Goal: Task Accomplishment & Management: Use online tool/utility

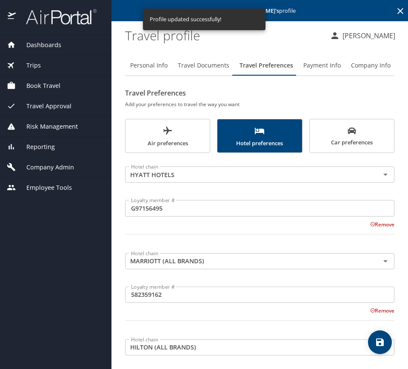
scroll to position [53, 0]
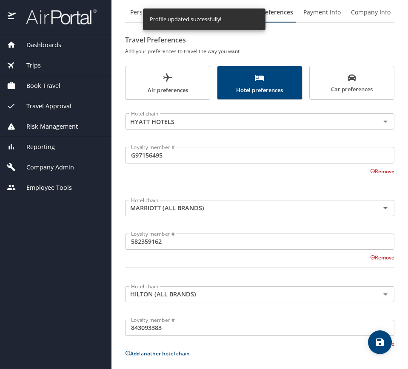
click at [57, 66] on div "Trips" at bounding box center [56, 65] width 98 height 9
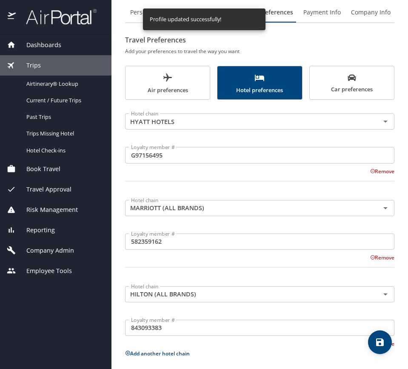
click at [59, 64] on div "Trips" at bounding box center [56, 65] width 98 height 9
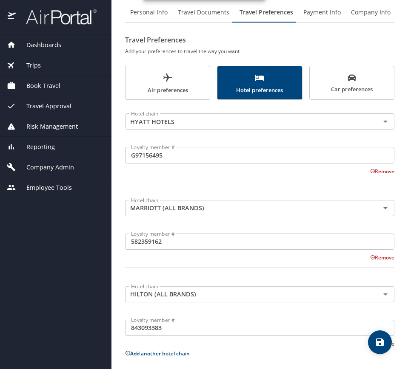
click at [73, 131] on div "Risk Management" at bounding box center [55, 126] width 111 height 20
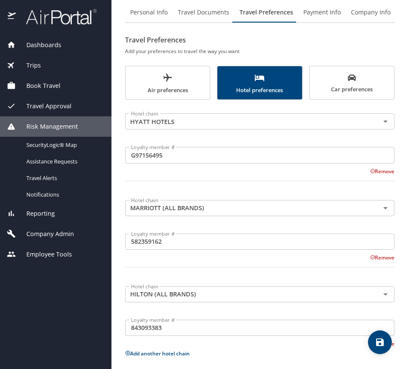
click at [61, 100] on div "Travel Approval" at bounding box center [55, 106] width 111 height 20
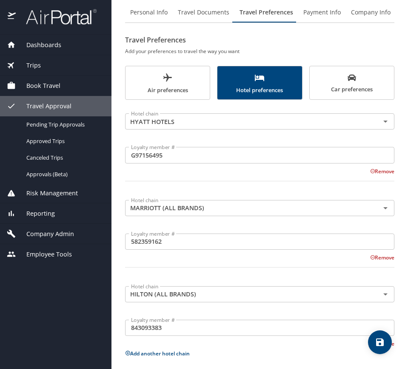
click at [68, 221] on div "Reporting" at bounding box center [55, 214] width 111 height 20
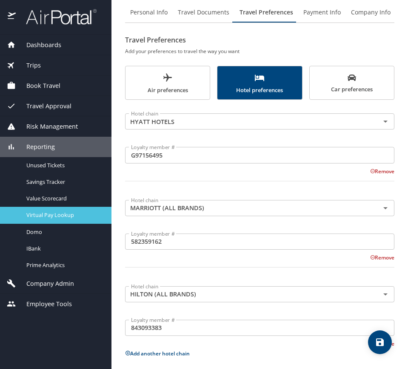
click at [69, 213] on span "Virtual Pay Lookup" at bounding box center [63, 215] width 75 height 8
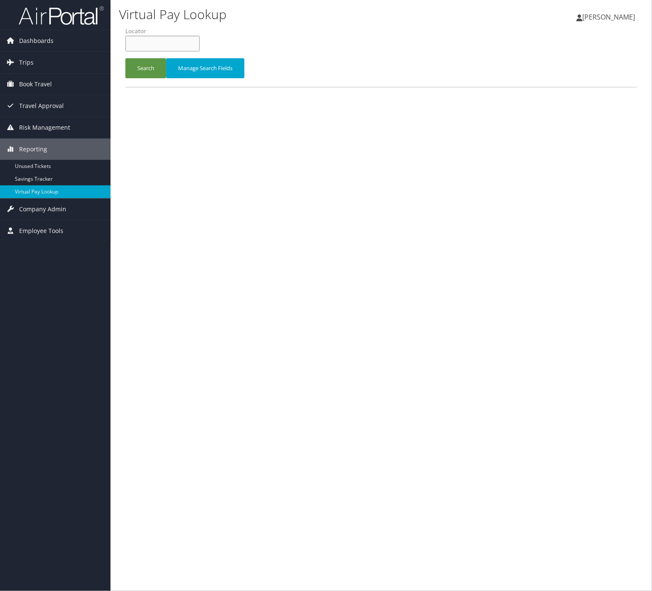
click at [199, 46] on input "text" at bounding box center [162, 44] width 74 height 16
paste input "DRHAWK"
click at [143, 70] on button "Search" at bounding box center [145, 68] width 41 height 20
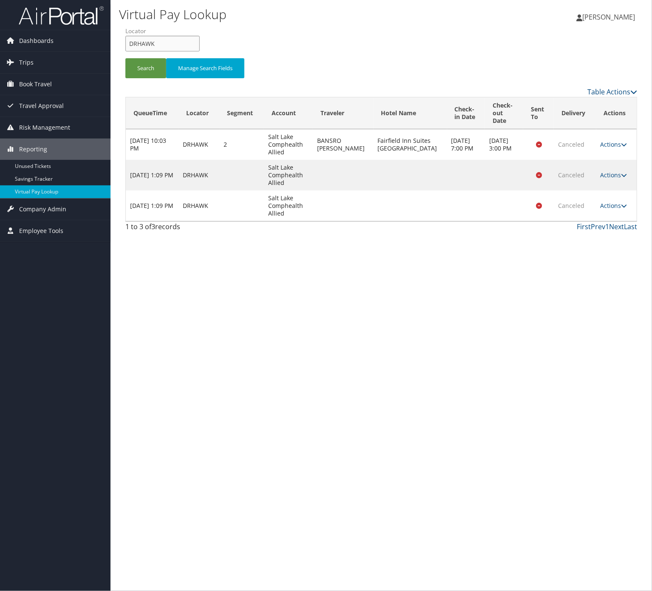
click at [175, 45] on input "DRHAWK" at bounding box center [162, 44] width 74 height 16
paste input "UXYMEX"
click at [160, 59] on button "Search" at bounding box center [145, 68] width 41 height 20
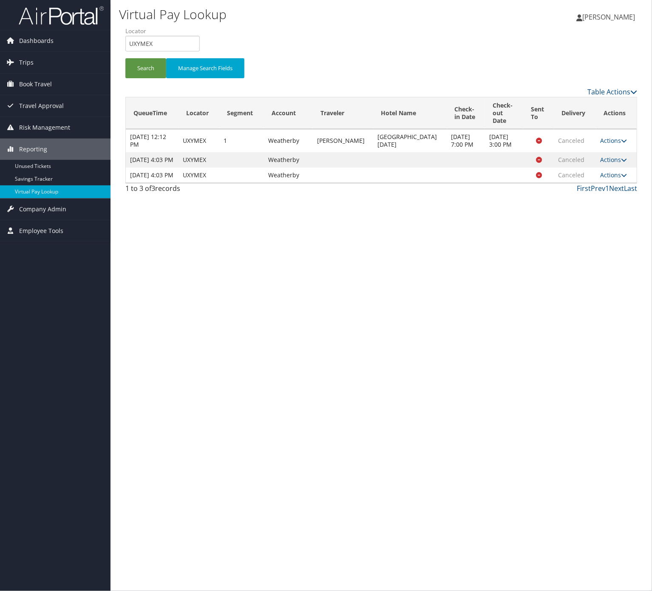
drag, startPoint x: 190, startPoint y: 33, endPoint x: 187, endPoint y: 39, distance: 6.3
click at [188, 35] on li "Locator UXYMEX" at bounding box center [165, 42] width 81 height 31
click at [187, 38] on input "UXYMEX" at bounding box center [162, 44] width 74 height 16
paste input "GJHSCN"
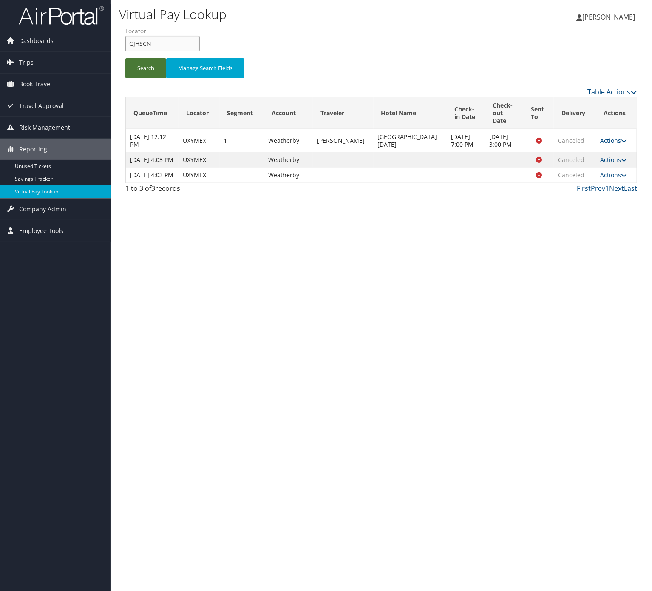
type input "GJHSCN"
click at [144, 72] on button "Search" at bounding box center [145, 68] width 41 height 20
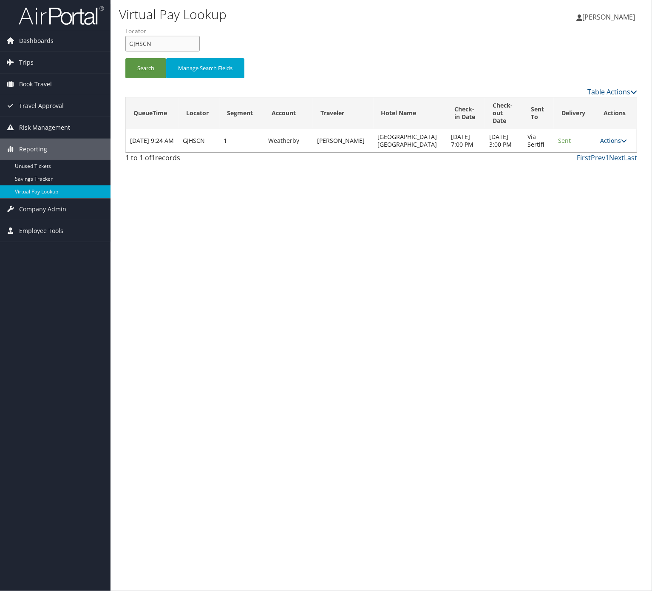
click at [173, 36] on input "GJHSCN" at bounding box center [162, 44] width 74 height 16
drag, startPoint x: 173, startPoint y: 35, endPoint x: 155, endPoint y: 57, distance: 28.7
click at [173, 36] on input "GJHSCN" at bounding box center [162, 44] width 74 height 16
paste input "DCBNT"
click at [152, 59] on button "Search" at bounding box center [145, 68] width 41 height 20
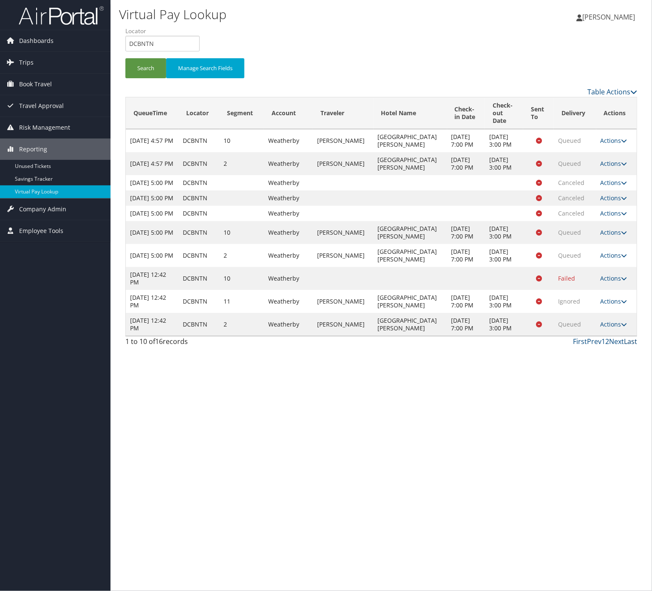
click at [627, 346] on link "Last" at bounding box center [630, 341] width 13 height 9
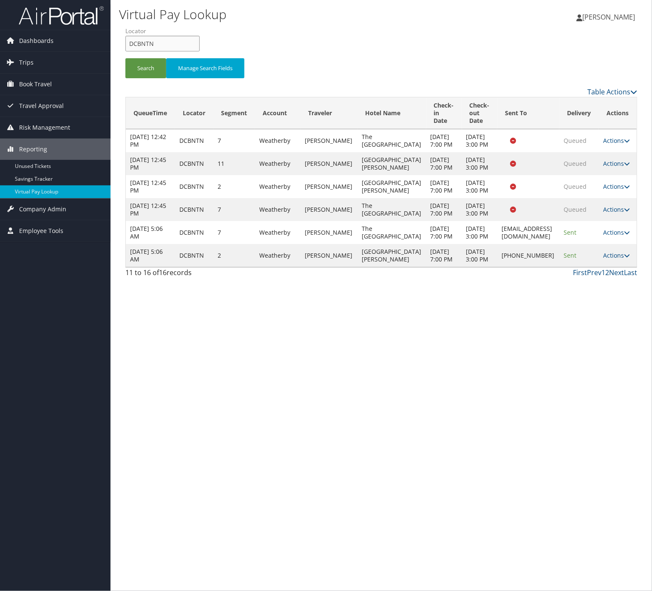
click at [158, 47] on input "DCBNTN" at bounding box center [162, 44] width 74 height 16
paste input "WFYNC"
type input "DWFYNC"
click at [150, 67] on button "Search" at bounding box center [145, 68] width 41 height 20
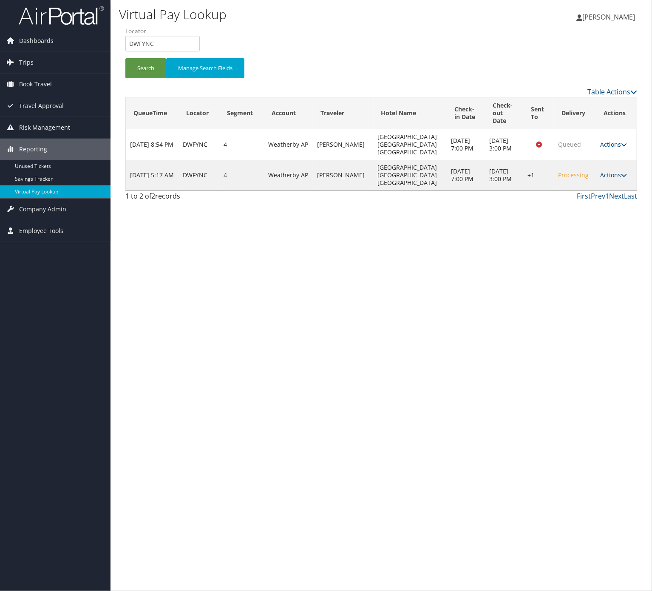
click at [612, 174] on link "Actions" at bounding box center [614, 175] width 27 height 8
click at [583, 212] on link "Delivery Information" at bounding box center [585, 216] width 73 height 14
click at [606, 178] on link "Actions" at bounding box center [614, 175] width 27 height 8
click at [589, 199] on link "Logs" at bounding box center [585, 202] width 73 height 14
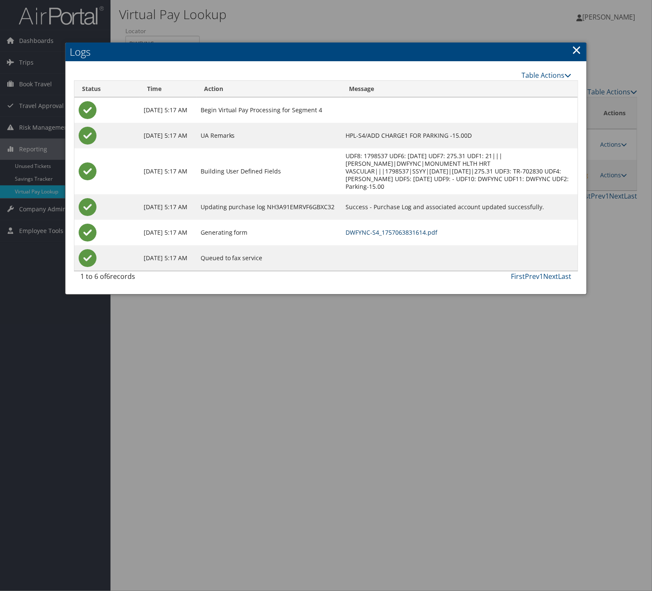
click at [430, 235] on link "DWFYNC-S4_1757063831614.pdf" at bounding box center [392, 232] width 92 height 8
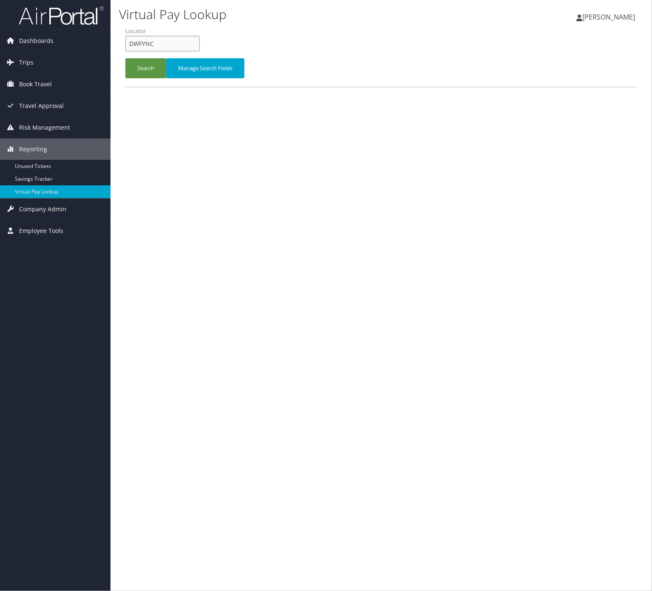
click at [158, 43] on input "DWFYNC" at bounding box center [162, 44] width 74 height 16
paste input "MNDMQP"
type input "MNDMQP"
click at [150, 71] on button "Search" at bounding box center [145, 68] width 41 height 20
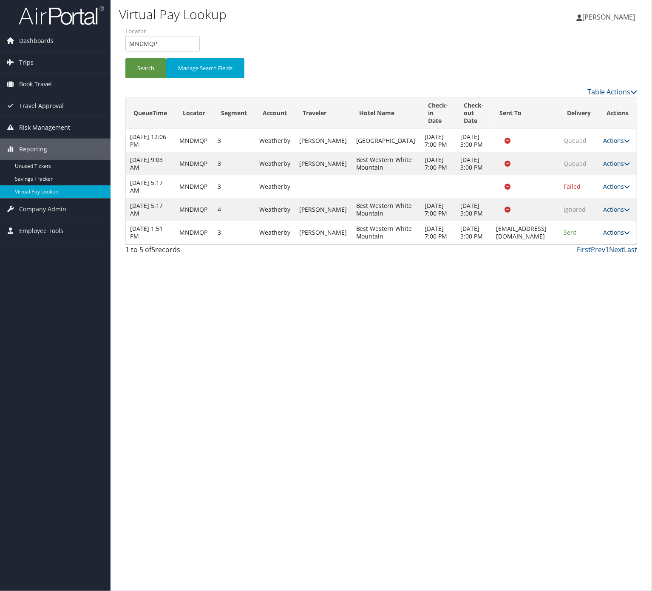
click at [627, 235] on icon at bounding box center [627, 232] width 6 height 6
click at [600, 308] on link "Logs" at bounding box center [599, 305] width 54 height 14
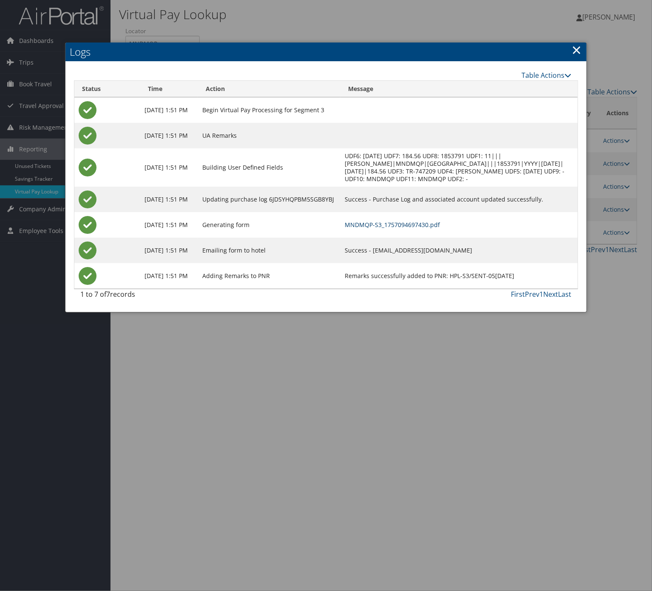
click at [403, 227] on link "MNDMQP-S3_1757094697430.pdf" at bounding box center [392, 225] width 95 height 8
